Goal: Find specific page/section: Find specific page/section

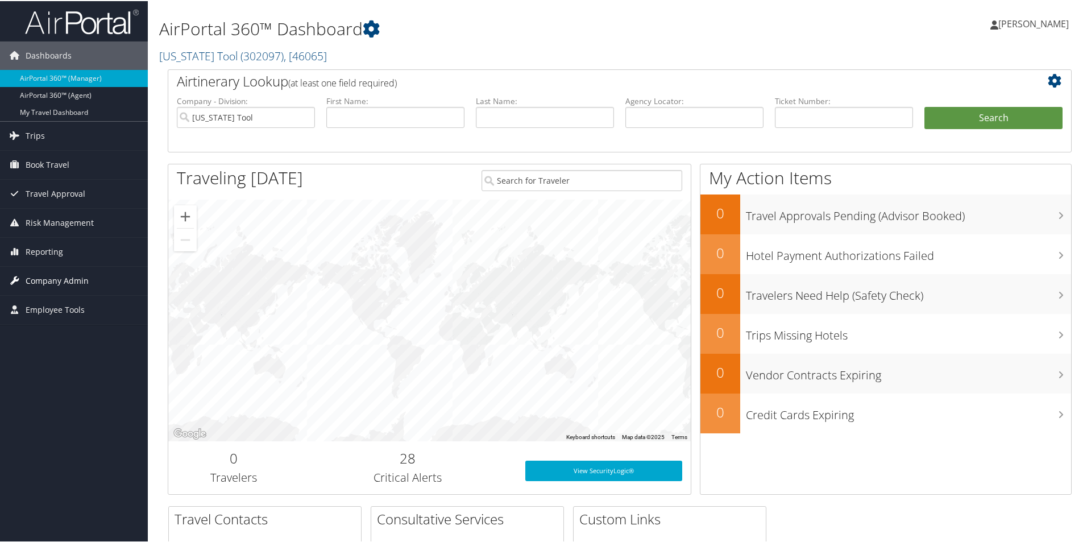
click at [58, 280] on span "Company Admin" at bounding box center [57, 279] width 63 height 28
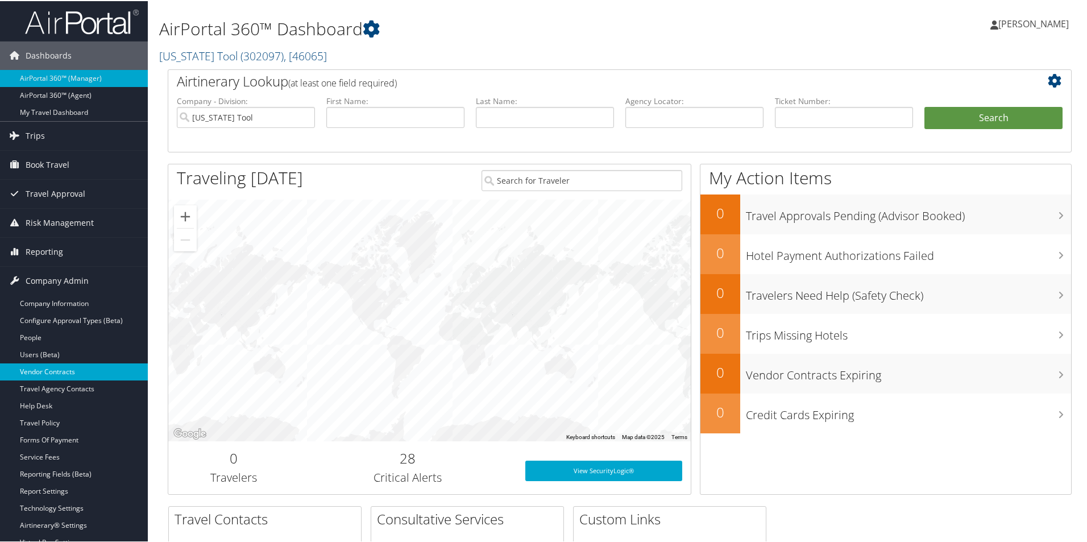
click at [55, 371] on link "Vendor Contracts" at bounding box center [74, 370] width 148 height 17
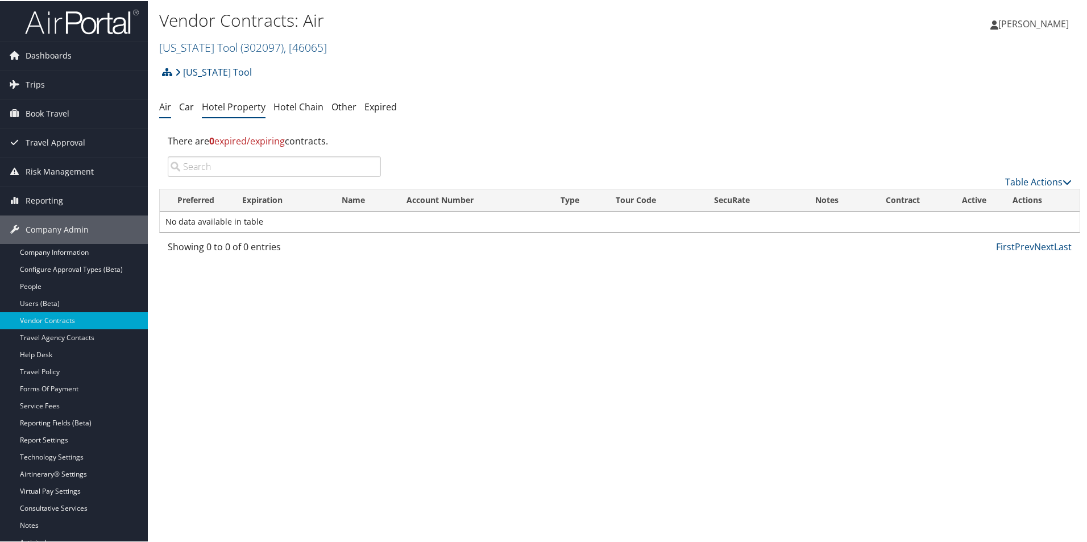
click at [224, 106] on link "Hotel Property" at bounding box center [234, 105] width 64 height 13
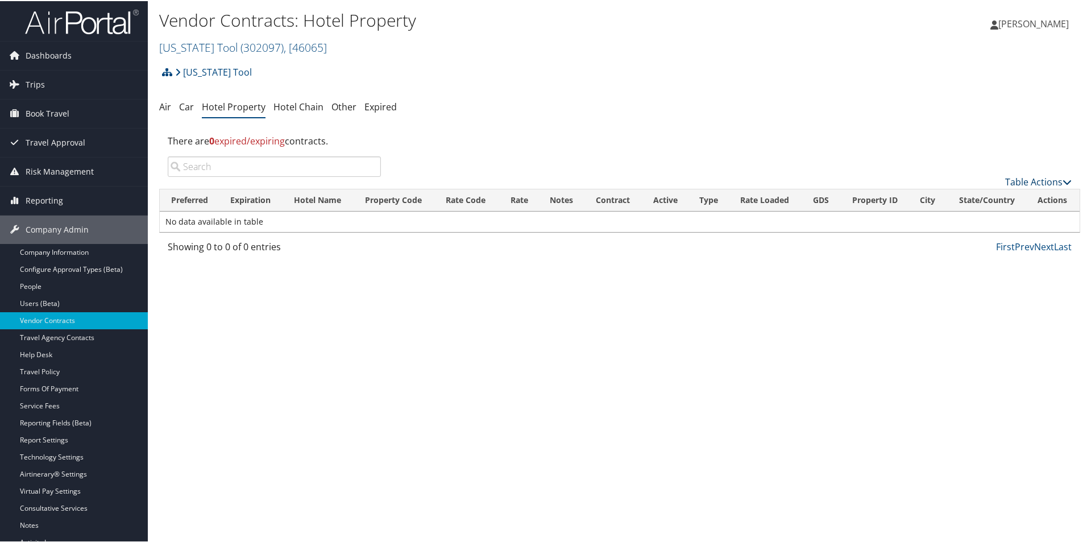
click at [1026, 180] on link "Table Actions" at bounding box center [1038, 180] width 66 height 13
click at [979, 201] on link "Add New Contract" at bounding box center [999, 198] width 149 height 19
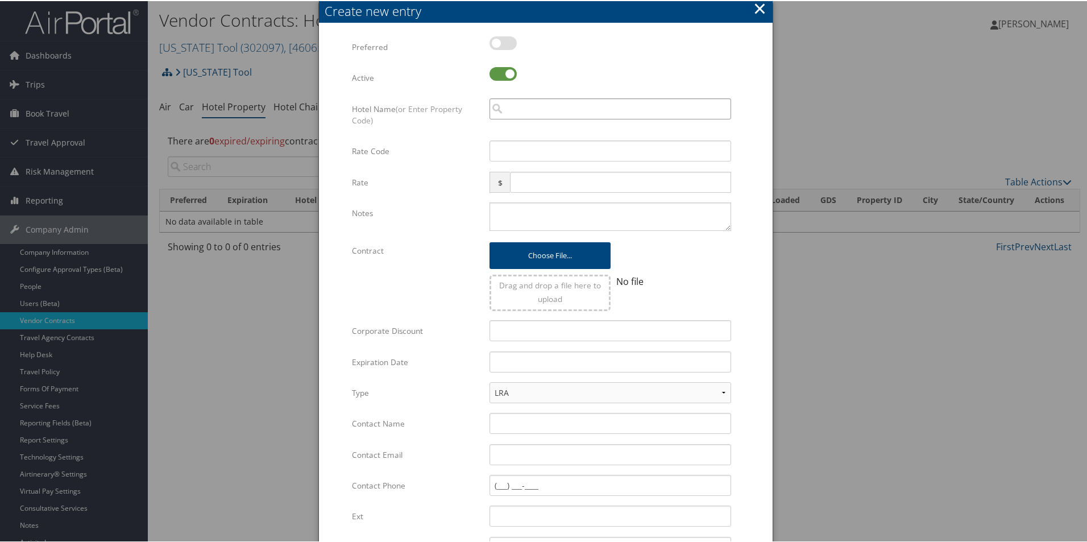
click at [510, 116] on input "search" at bounding box center [610, 107] width 242 height 21
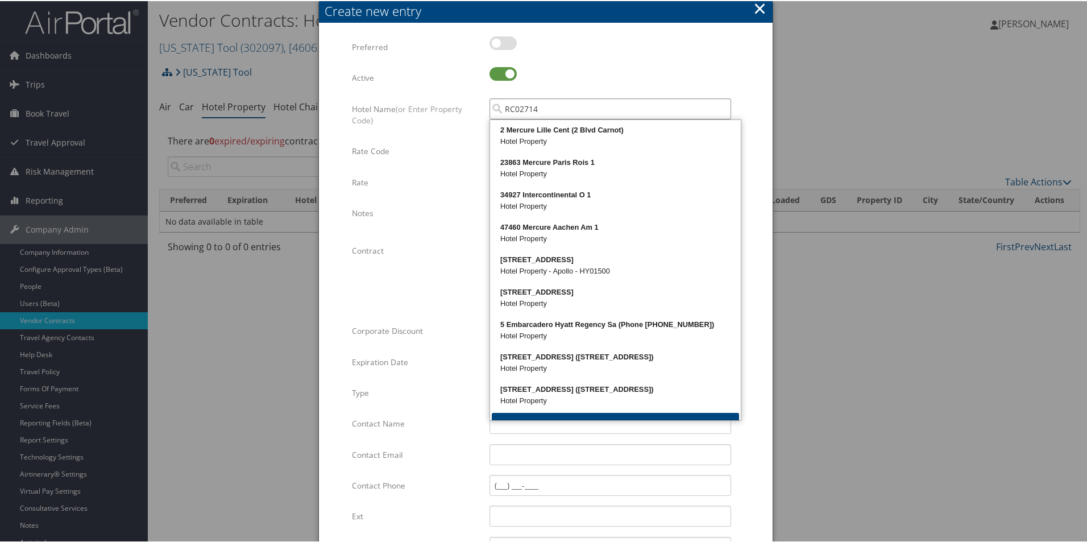
type input "RC027140"
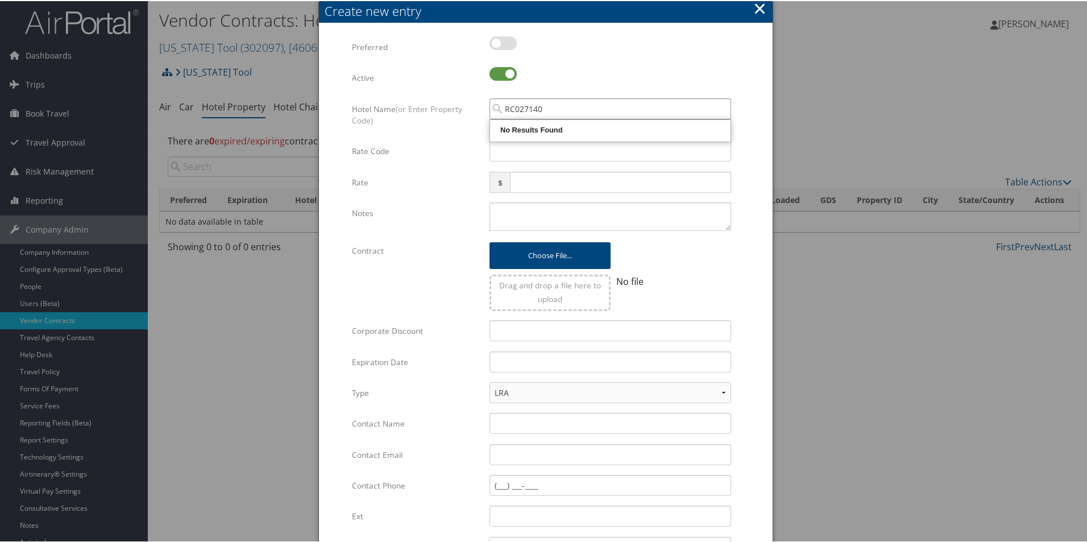
click at [515, 112] on input "RC027140" at bounding box center [610, 107] width 242 height 21
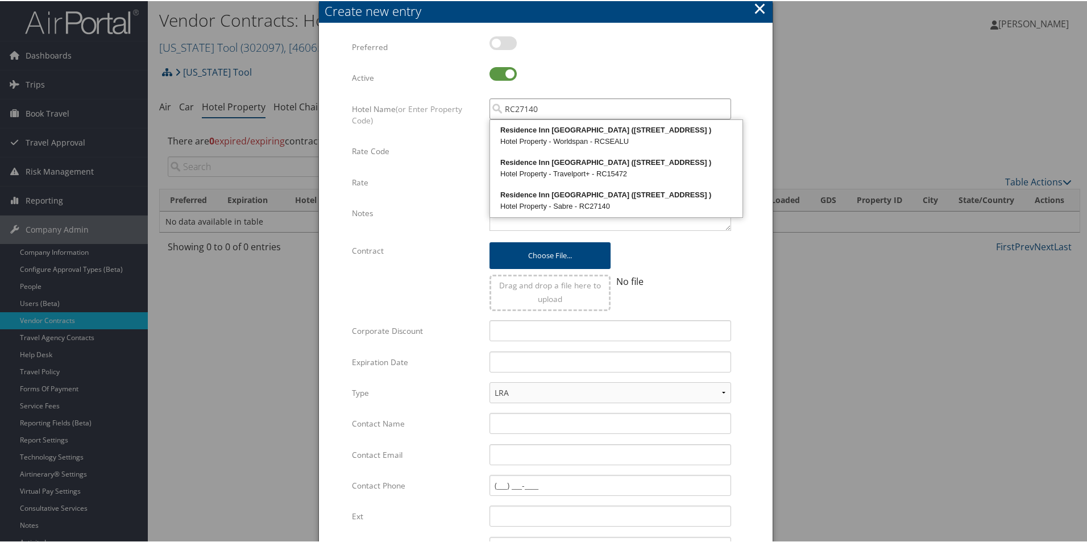
type input "RC27140"
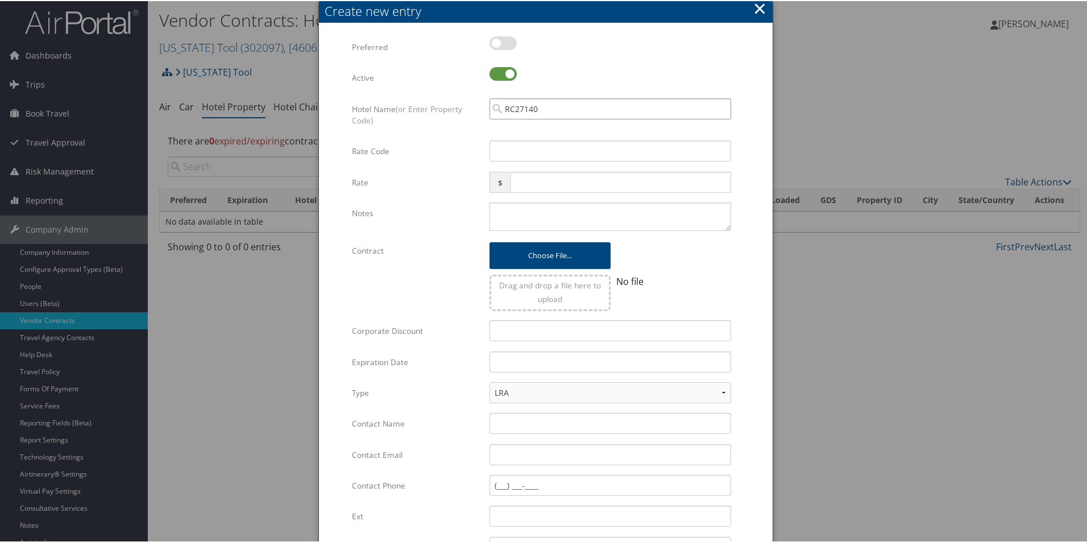
drag, startPoint x: 506, startPoint y: 110, endPoint x: 465, endPoint y: 110, distance: 40.9
click at [465, 110] on div "Hotel Name (or Enter Property Code) RC27140 Multiple values The selected items …" at bounding box center [546, 118] width 388 height 43
click at [527, 110] on input "RC27140" at bounding box center [610, 107] width 242 height 21
paste input "RC27140"
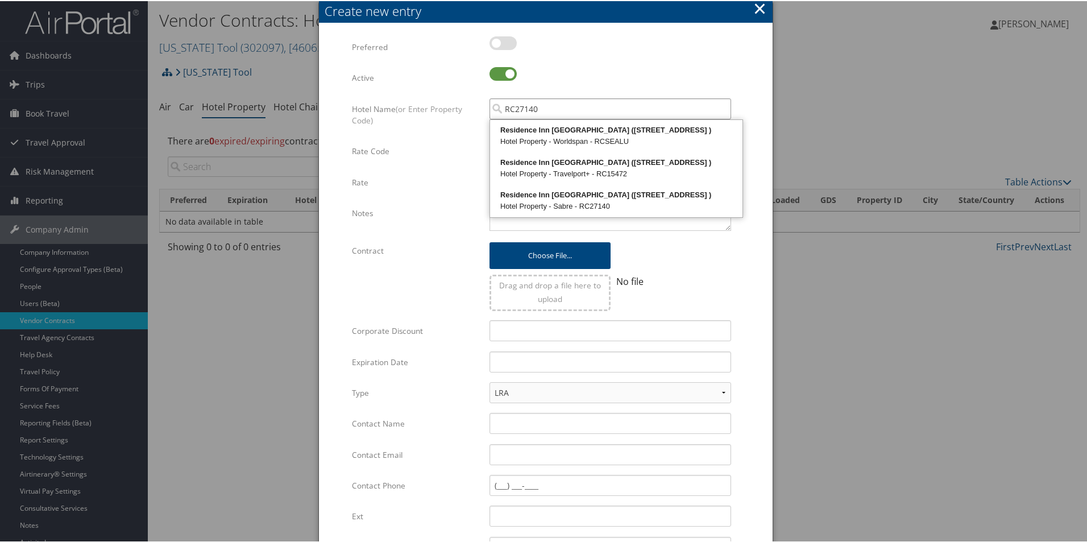
type input "RC27140"
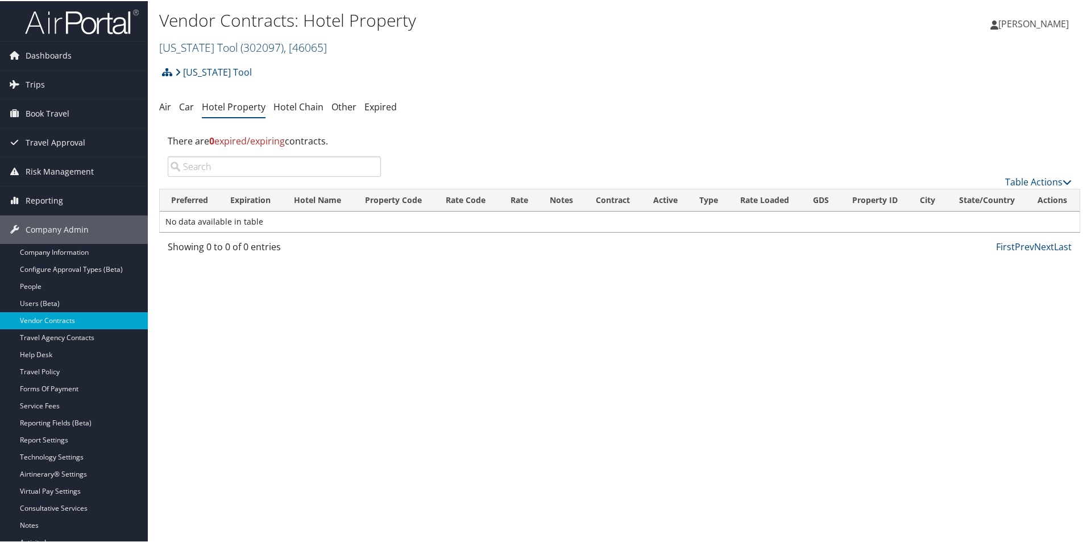
click at [240, 44] on span "( 302097 )" at bounding box center [261, 46] width 43 height 15
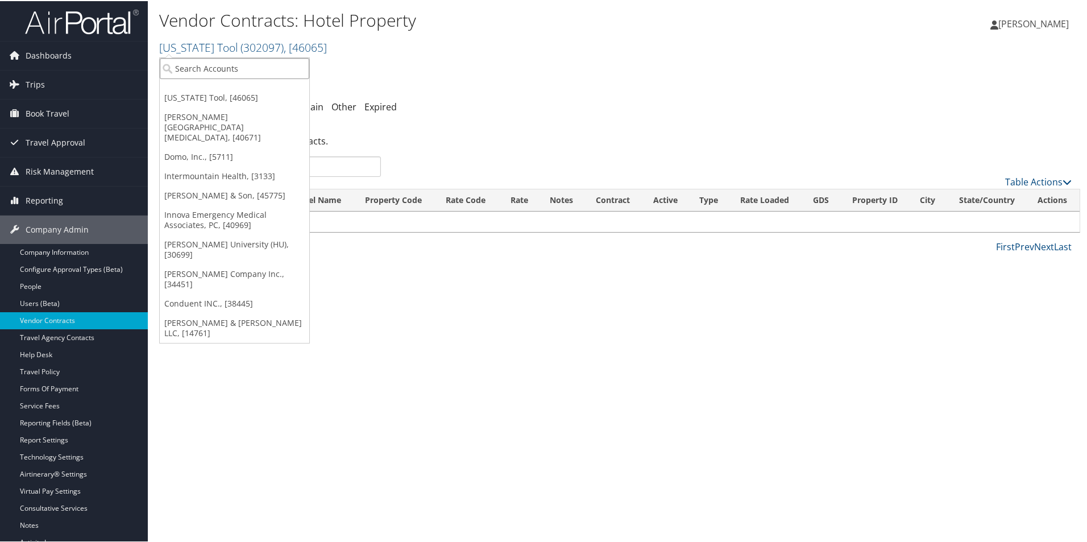
click at [228, 63] on input "search" at bounding box center [234, 67] width 149 height 21
type input "magna"
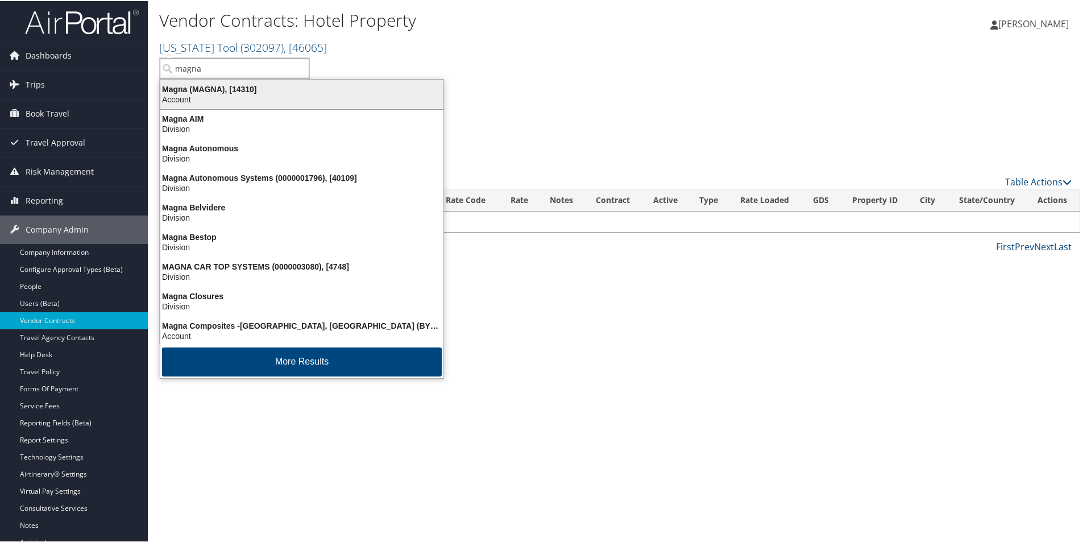
click at [217, 103] on div "Magna (MAGNA), [14310] Account" at bounding box center [302, 93] width 280 height 26
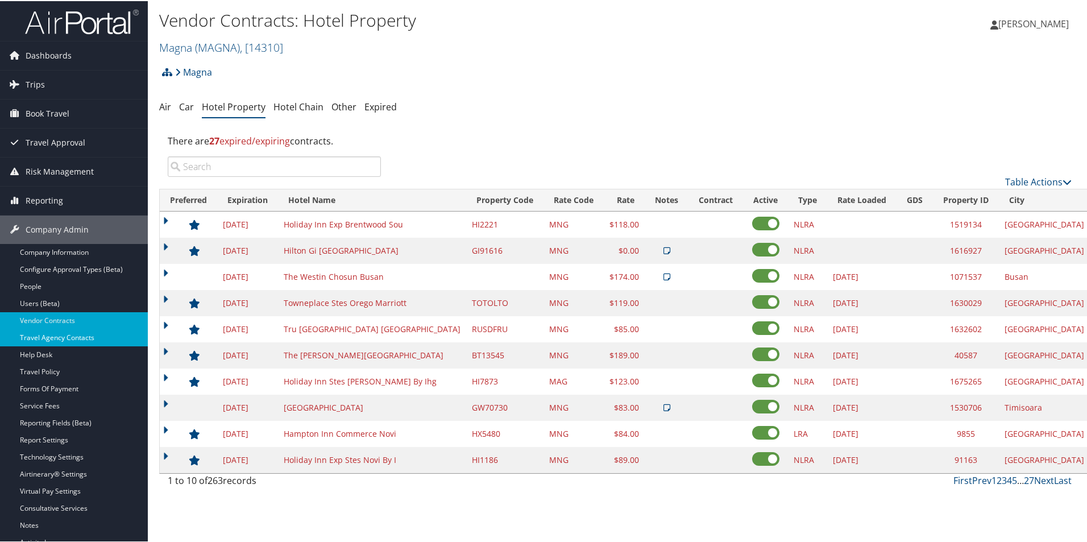
click at [64, 340] on link "Travel Agency Contacts" at bounding box center [74, 336] width 148 height 17
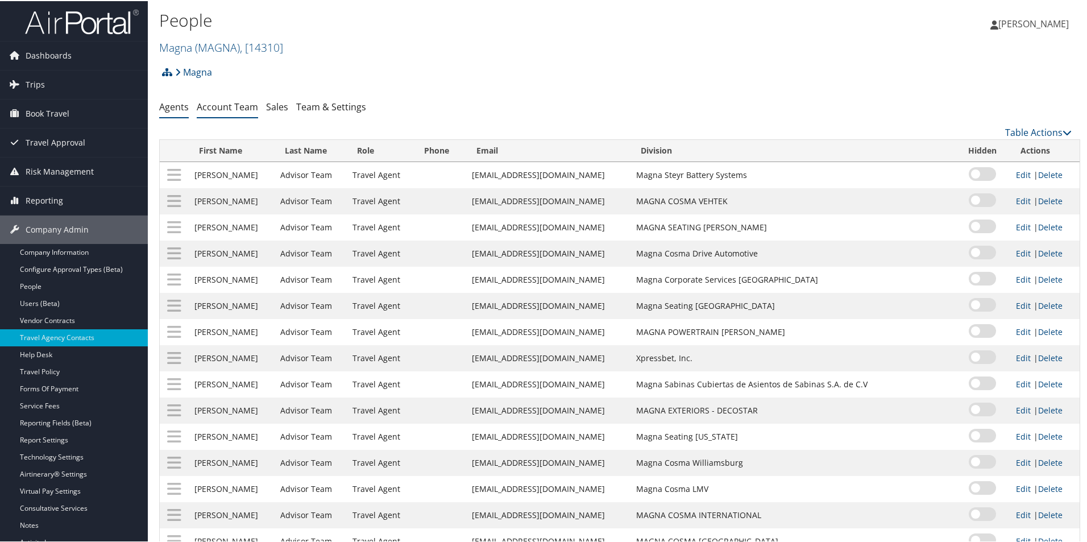
click at [235, 103] on link "Account Team" at bounding box center [227, 105] width 61 height 13
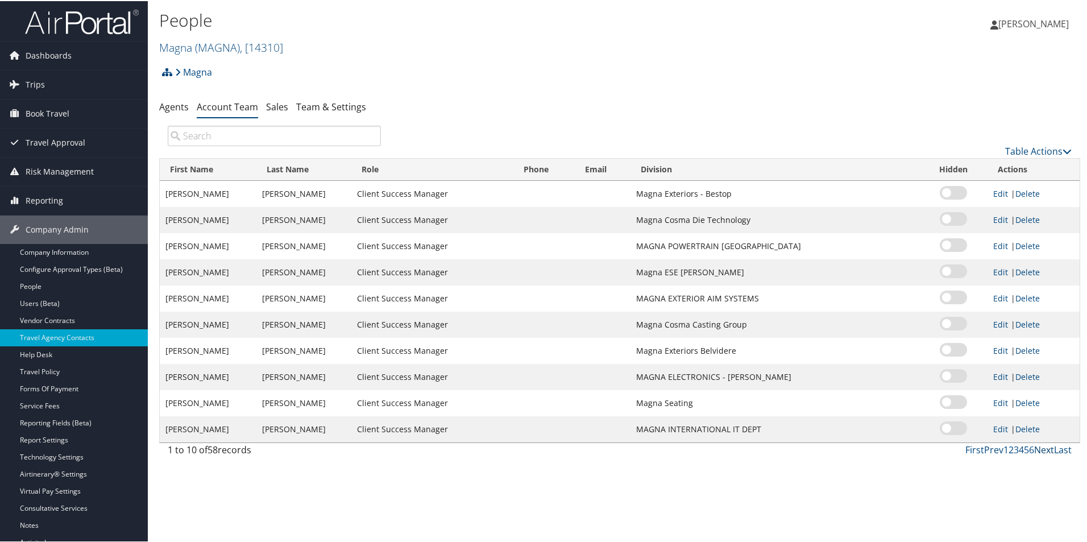
click at [1043, 451] on link "Next" at bounding box center [1044, 448] width 20 height 13
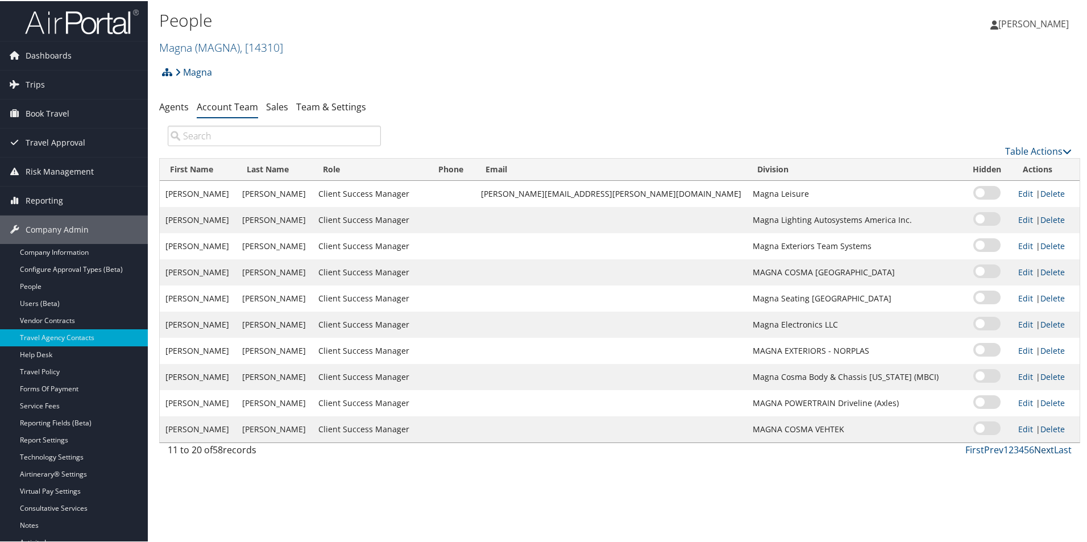
click at [1043, 451] on link "Next" at bounding box center [1044, 448] width 20 height 13
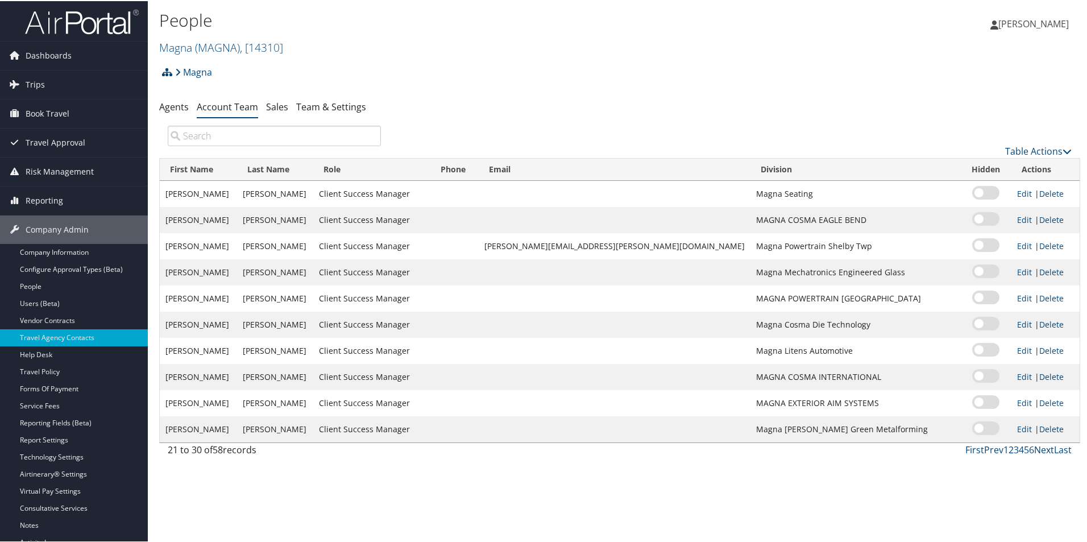
click at [1043, 451] on link "Next" at bounding box center [1044, 448] width 20 height 13
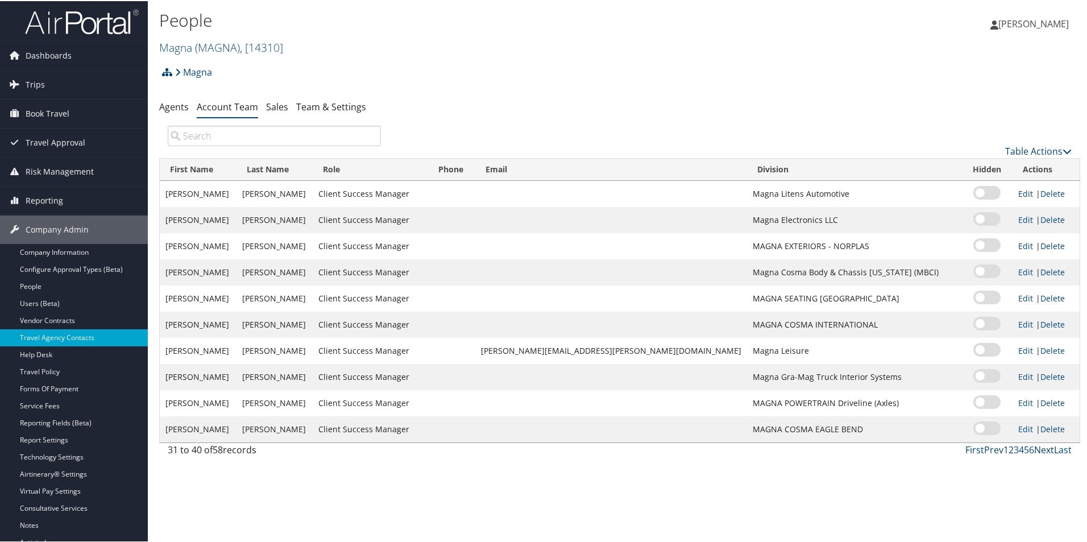
click at [1043, 451] on link "Next" at bounding box center [1044, 448] width 20 height 13
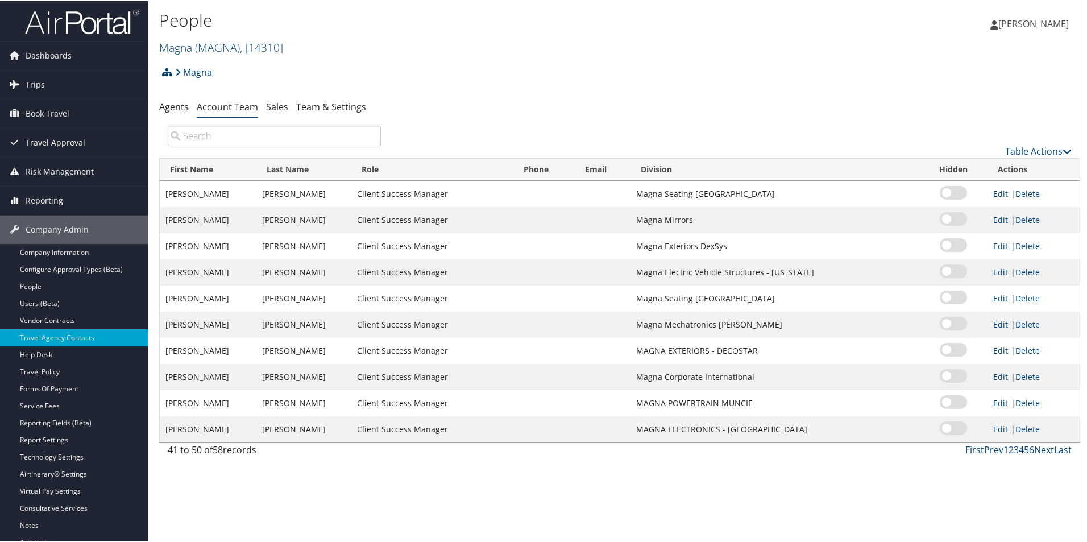
click at [1043, 451] on link "Next" at bounding box center [1044, 448] width 20 height 13
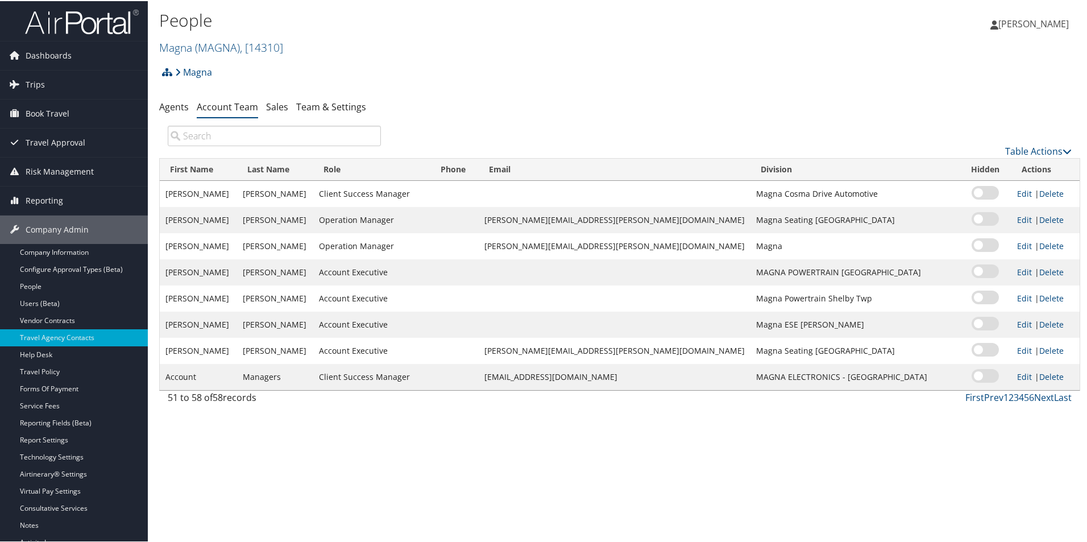
click at [1043, 451] on div "People Magna ( MAGNA ) , [ 14310 ] [US_STATE] Tool [PERSON_NAME] [MEDICAL_DATA]…" at bounding box center [619, 271] width 943 height 542
click at [209, 47] on span "( MAGNA )" at bounding box center [217, 46] width 45 height 15
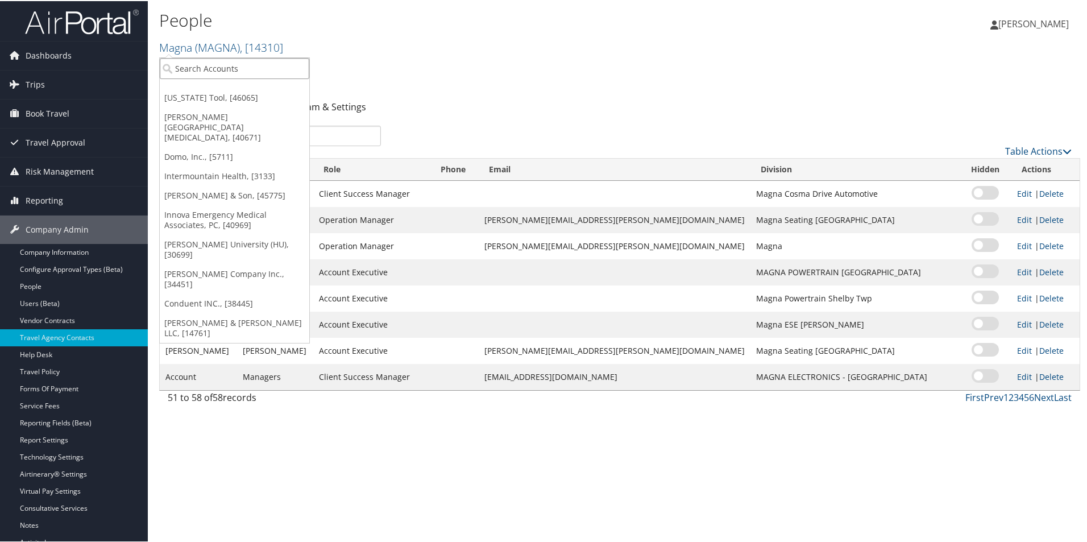
click at [210, 68] on input "search" at bounding box center [234, 67] width 149 height 21
type input "IMN"
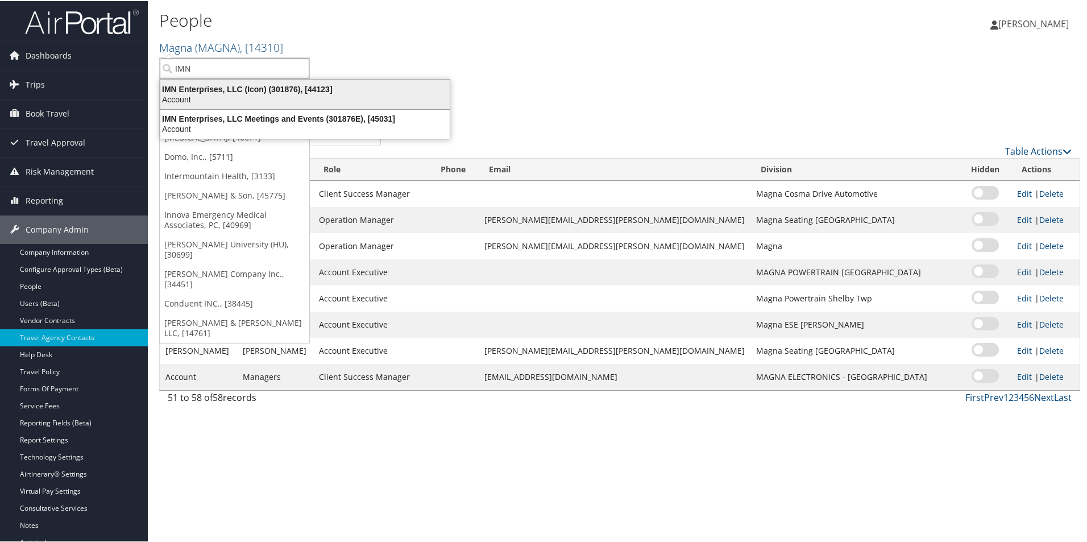
click at [245, 101] on div "Account" at bounding box center [304, 98] width 303 height 10
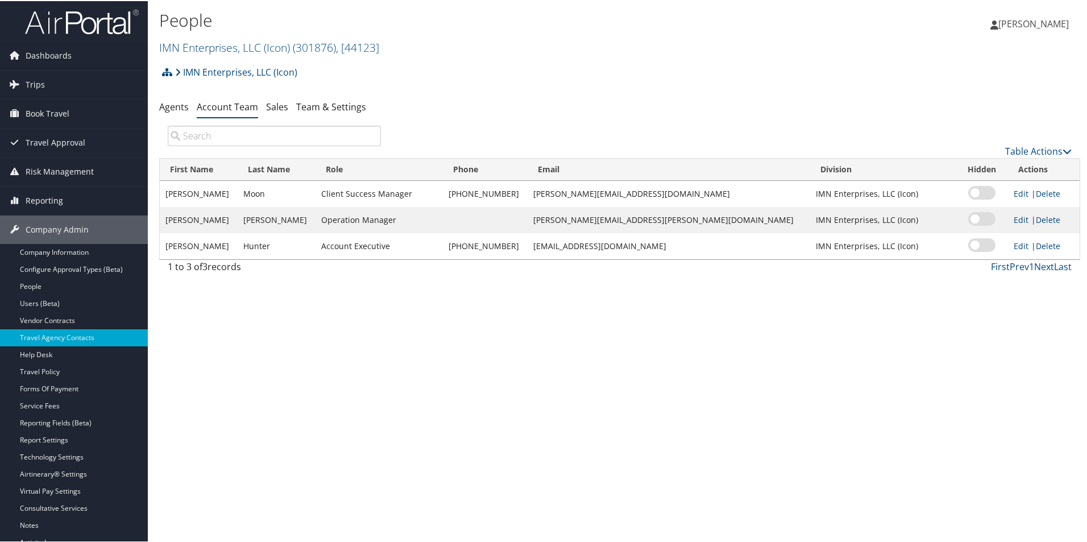
click at [407, 348] on div "People IMN Enterprises, LLC (Icon) ( 301876 ) , [ 44123 ] Magna [US_STATE] Tool…" at bounding box center [619, 271] width 943 height 542
click at [471, 364] on div "People IMN Enterprises, LLC (Icon) ( 301876 ) , [ 44123 ] Magna [US_STATE] Tool…" at bounding box center [619, 271] width 943 height 542
